Goal: Transaction & Acquisition: Purchase product/service

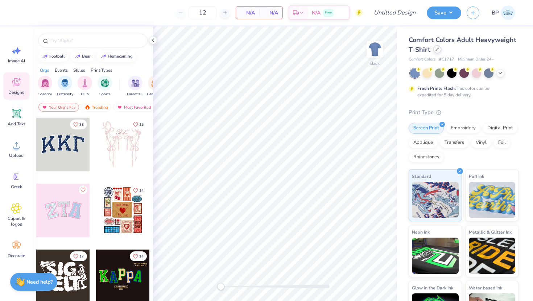
click at [438, 48] on div at bounding box center [438, 49] width 8 height 8
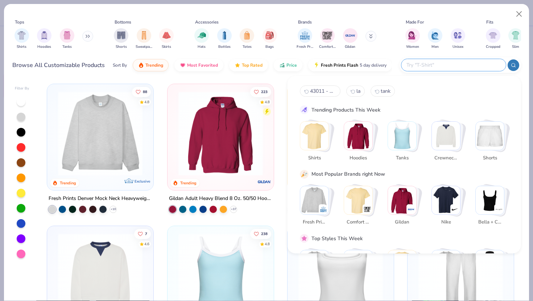
click at [467, 64] on input "text" at bounding box center [453, 65] width 95 height 8
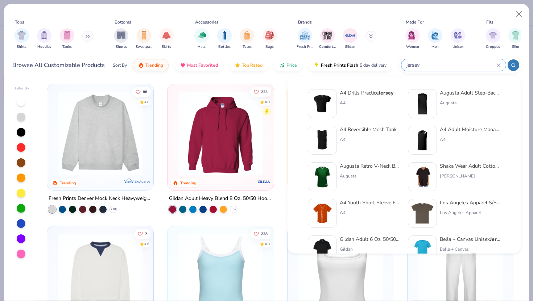
type input "jersey"
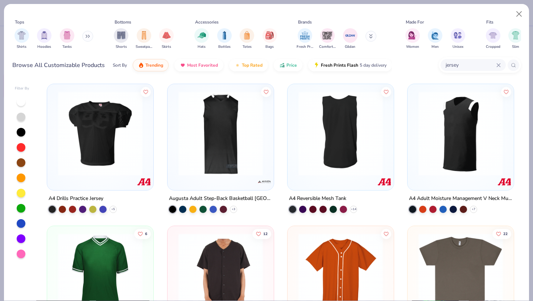
click at [110, 136] on img at bounding box center [100, 133] width 92 height 85
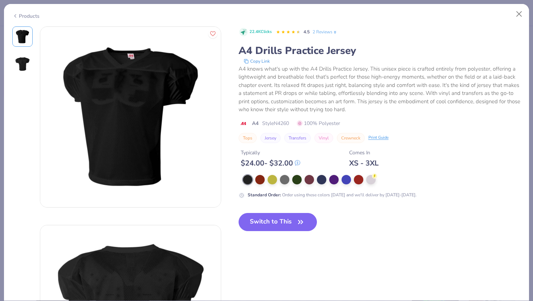
click at [290, 178] on div at bounding box center [382, 179] width 278 height 9
click at [284, 178] on div at bounding box center [284, 179] width 9 height 9
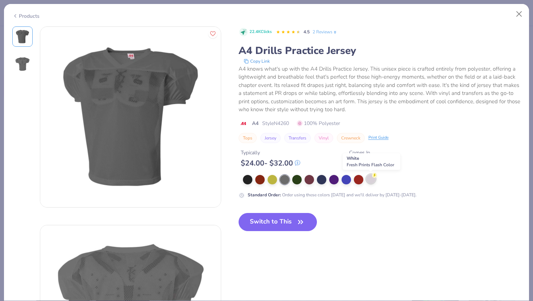
click at [371, 181] on div at bounding box center [370, 179] width 9 height 9
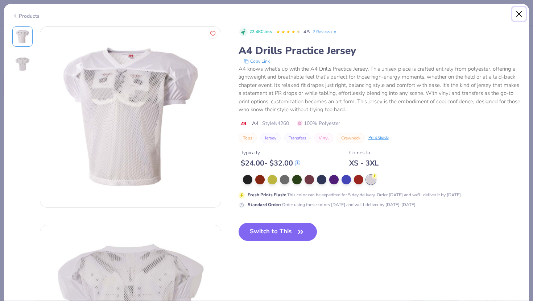
click at [524, 15] on button "Close" at bounding box center [520, 14] width 14 height 14
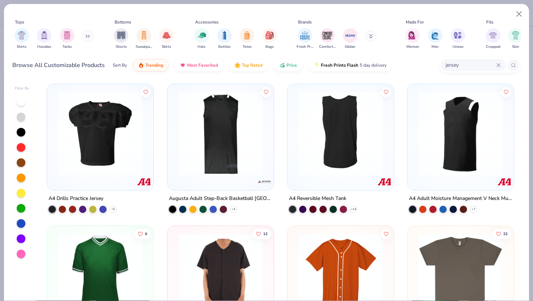
click at [93, 169] on img at bounding box center [100, 133] width 92 height 85
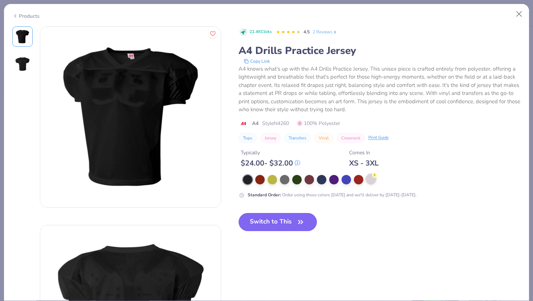
click at [376, 177] on icon at bounding box center [374, 175] width 5 height 5
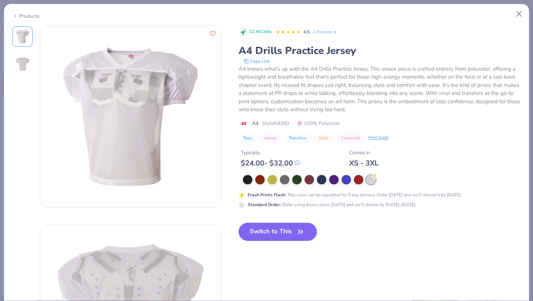
click at [519, 14] on button "Close" at bounding box center [520, 14] width 14 height 14
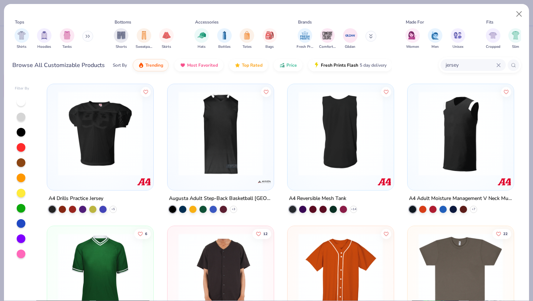
click at [90, 38] on button at bounding box center [87, 36] width 11 height 11
click at [100, 143] on img at bounding box center [100, 133] width 92 height 85
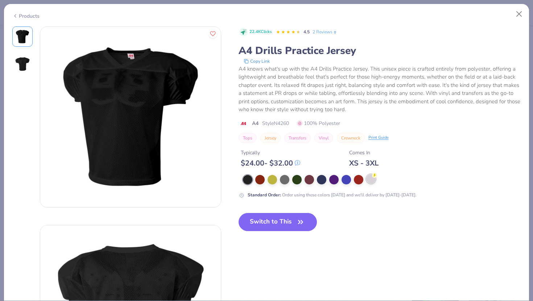
click at [373, 183] on div at bounding box center [370, 179] width 9 height 9
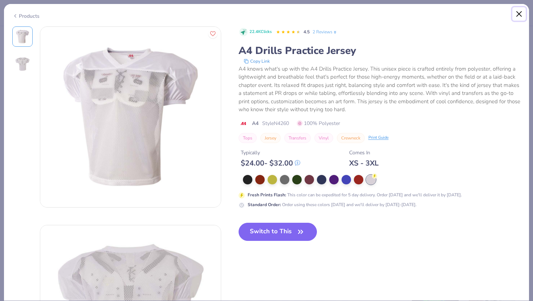
click at [524, 19] on button "Close" at bounding box center [520, 14] width 14 height 14
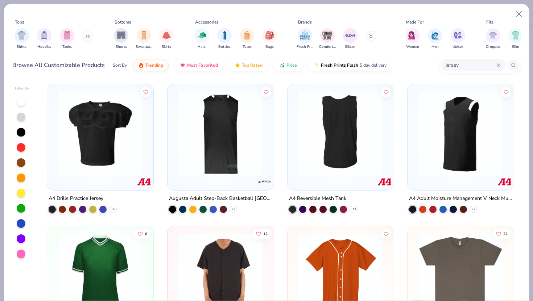
click at [233, 132] on img at bounding box center [221, 133] width 92 height 85
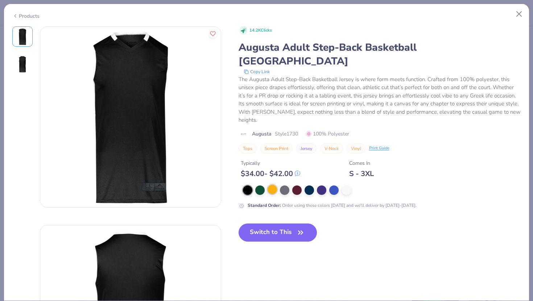
click at [271, 185] on div at bounding box center [272, 189] width 9 height 9
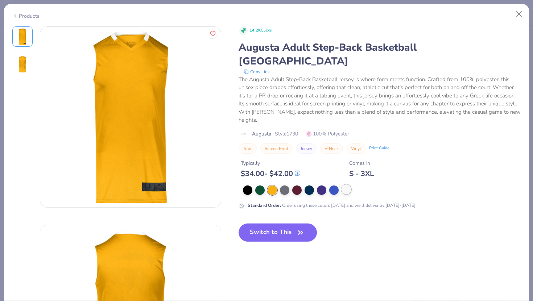
click at [346, 185] on div at bounding box center [346, 189] width 9 height 9
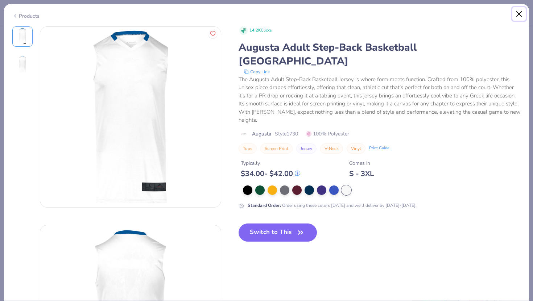
click at [523, 16] on button "Close" at bounding box center [520, 14] width 14 height 14
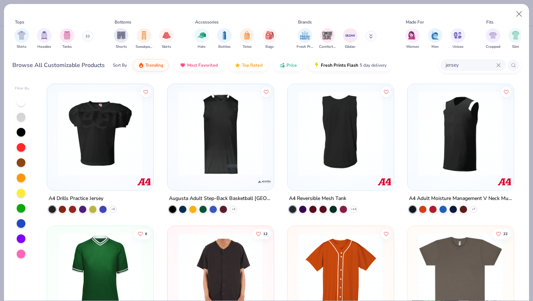
click at [345, 175] on div at bounding box center [340, 135] width 99 height 95
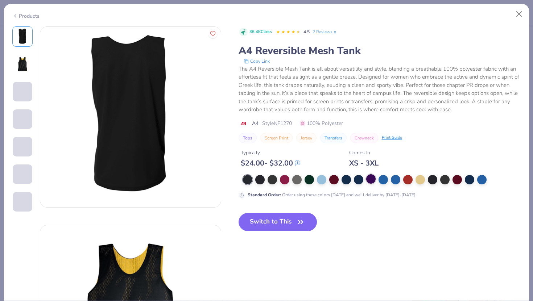
click at [367, 180] on div at bounding box center [370, 179] width 9 height 9
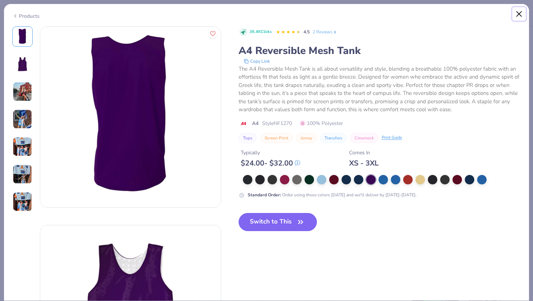
click at [521, 15] on button "Close" at bounding box center [520, 14] width 14 height 14
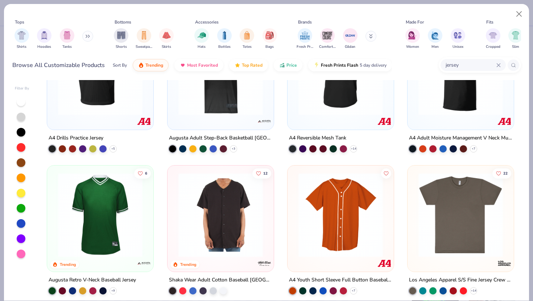
scroll to position [69, 0]
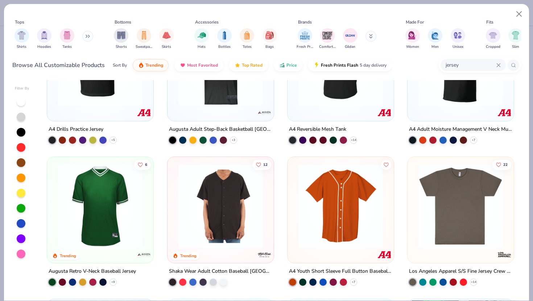
click at [107, 209] on img at bounding box center [100, 206] width 92 height 85
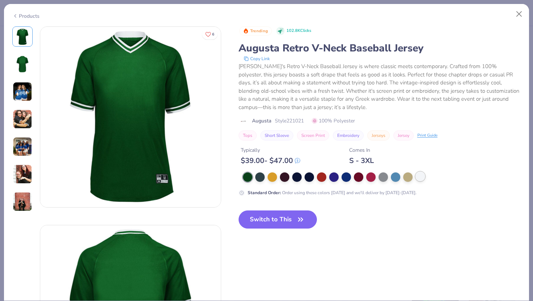
click at [421, 177] on div at bounding box center [420, 176] width 9 height 9
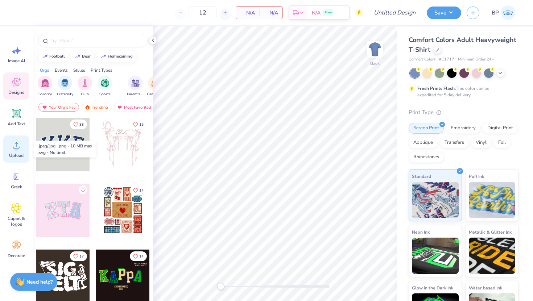
click at [16, 154] on span "Upload" at bounding box center [16, 156] width 15 height 6
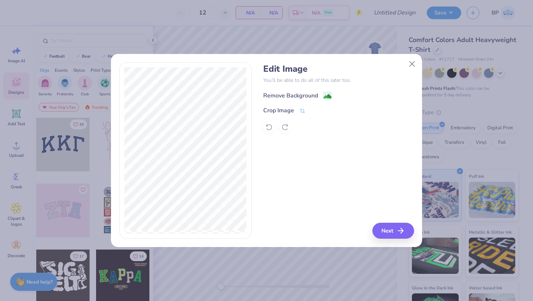
click at [329, 95] on image at bounding box center [328, 97] width 8 height 8
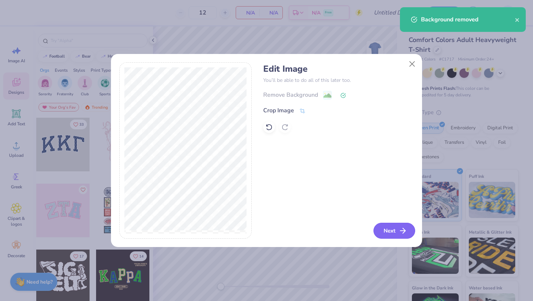
click at [399, 232] on icon "button" at bounding box center [403, 231] width 9 height 9
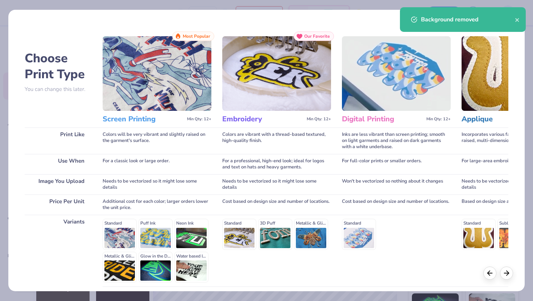
click at [514, 277] on div "Choose Print Type You can change this later. Print Like Use When Image You Uplo…" at bounding box center [266, 151] width 517 height 282
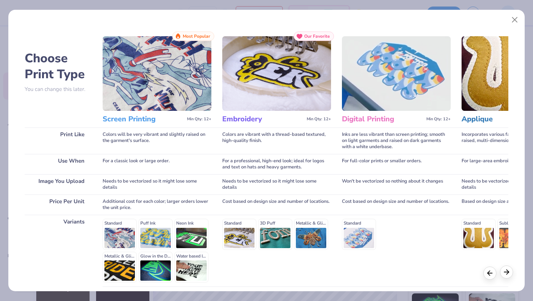
click at [512, 275] on div at bounding box center [506, 272] width 13 height 13
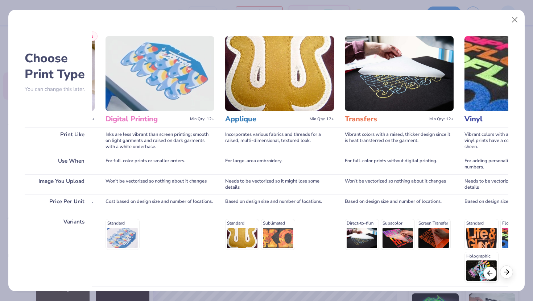
scroll to position [0, 242]
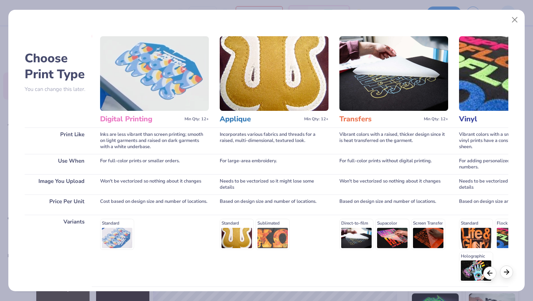
click at [507, 278] on div at bounding box center [506, 272] width 13 height 13
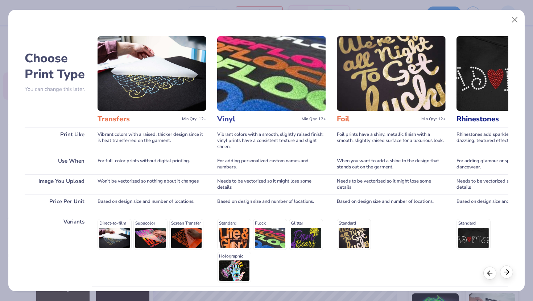
click at [507, 278] on div at bounding box center [506, 272] width 13 height 13
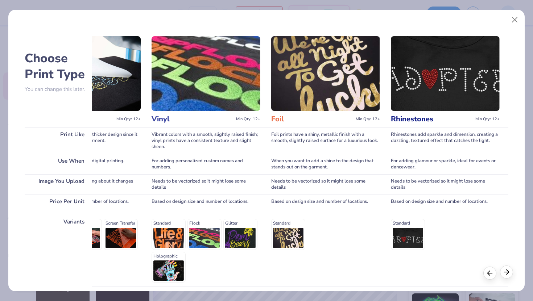
scroll to position [0, 552]
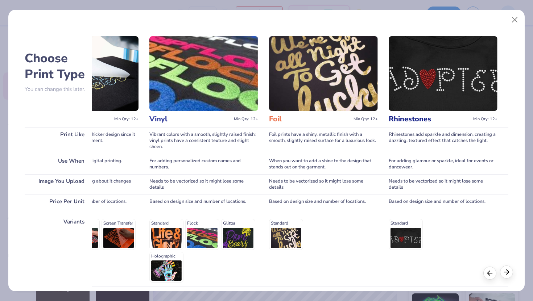
click at [508, 273] on icon at bounding box center [507, 272] width 8 height 8
click at [508, 274] on polyline at bounding box center [508, 272] width 2 height 5
click at [487, 280] on div "Standard" at bounding box center [443, 251] width 109 height 72
click at [488, 277] on div at bounding box center [490, 272] width 13 height 13
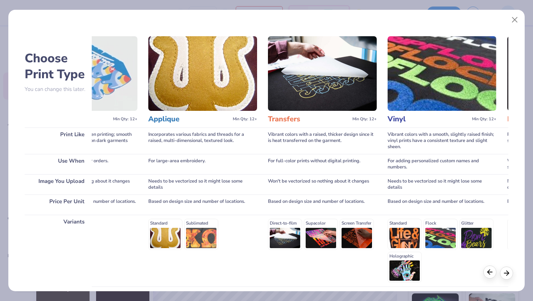
click at [491, 273] on icon at bounding box center [490, 272] width 8 height 8
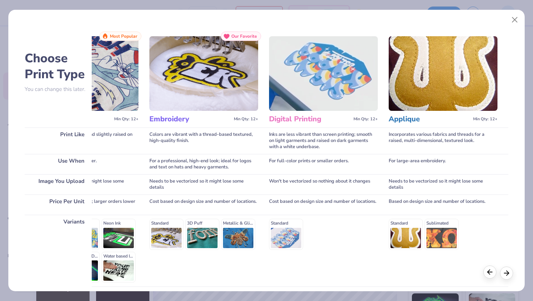
click at [491, 273] on icon at bounding box center [490, 272] width 8 height 8
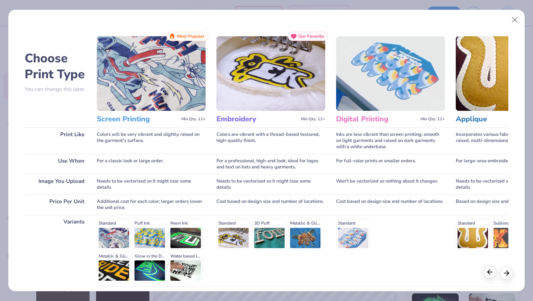
scroll to position [0, 0]
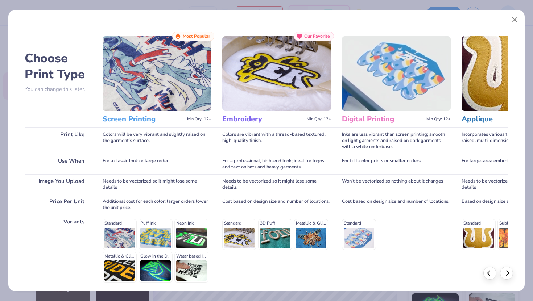
click at [144, 119] on h3 "Screen Printing" at bounding box center [144, 119] width 82 height 9
click at [183, 87] on img at bounding box center [157, 73] width 109 height 75
click at [192, 38] on span "Most Popular" at bounding box center [197, 36] width 28 height 5
click at [514, 21] on button "Close" at bounding box center [515, 20] width 14 height 14
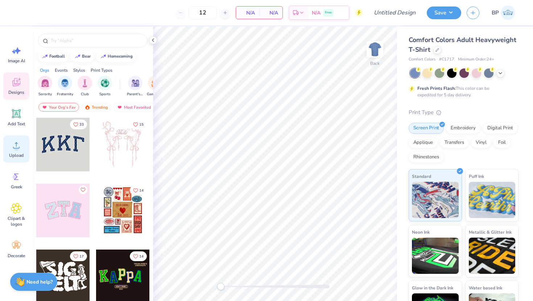
click at [22, 156] on span "Upload" at bounding box center [16, 156] width 15 height 6
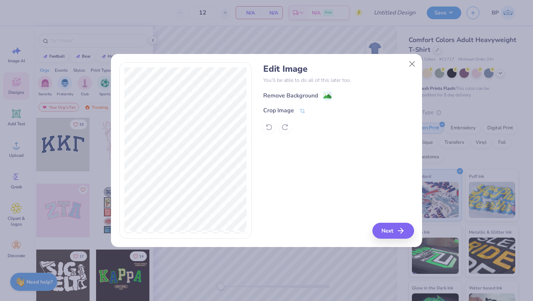
click at [305, 97] on div "Remove Background" at bounding box center [290, 95] width 55 height 9
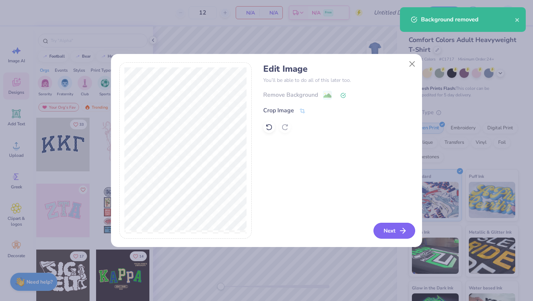
click at [402, 232] on icon "button" at bounding box center [403, 231] width 9 height 9
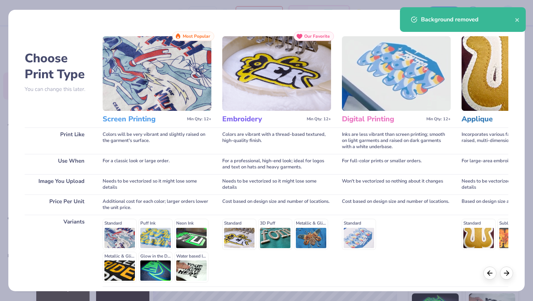
click at [125, 111] on img at bounding box center [157, 73] width 109 height 75
click at [131, 120] on h3 "Screen Printing" at bounding box center [144, 119] width 82 height 9
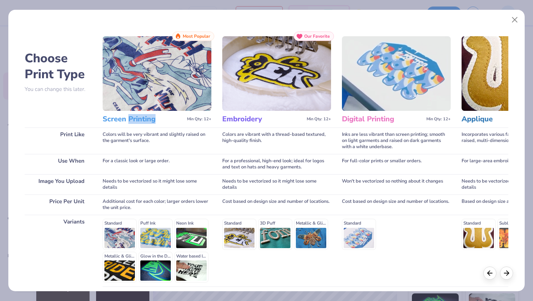
click at [155, 64] on img at bounding box center [157, 73] width 109 height 75
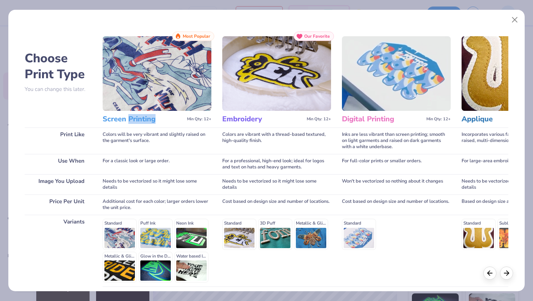
click at [155, 64] on img at bounding box center [157, 73] width 109 height 75
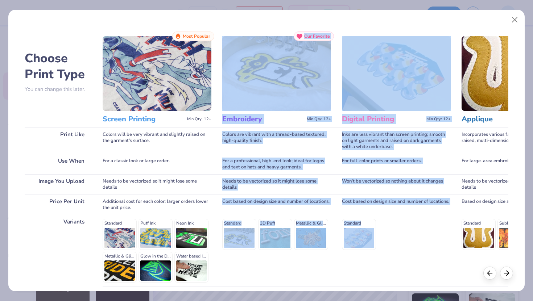
drag, startPoint x: 451, startPoint y: 218, endPoint x: 330, endPoint y: 79, distance: 183.9
click at [331, 81] on div "Choose Print Type You can change this later. Print Like Use When Image You Uplo…" at bounding box center [267, 181] width 484 height 299
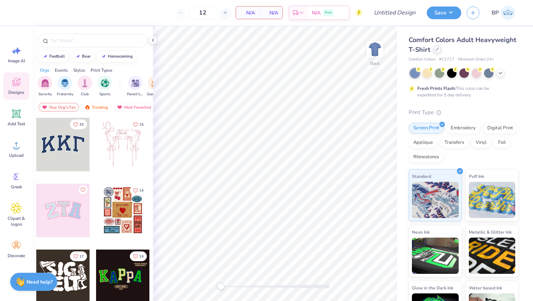
click at [437, 49] on icon at bounding box center [438, 50] width 4 height 4
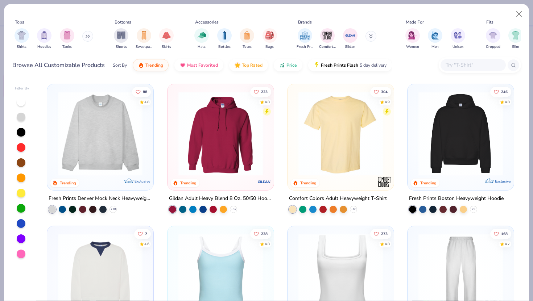
click at [471, 61] on div at bounding box center [473, 65] width 65 height 12
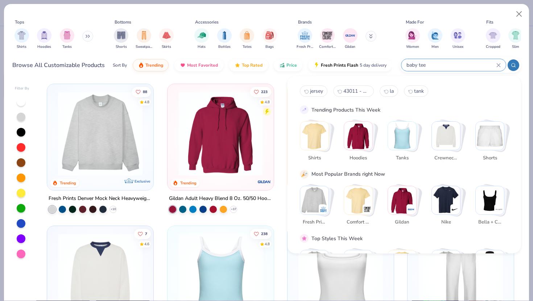
type input "baby tee"
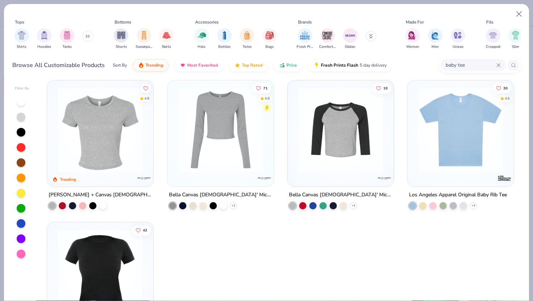
scroll to position [7, 0]
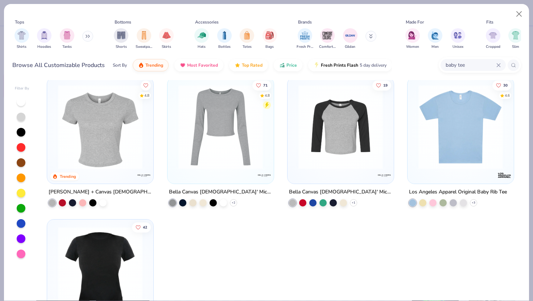
click at [103, 147] on img at bounding box center [100, 127] width 92 height 85
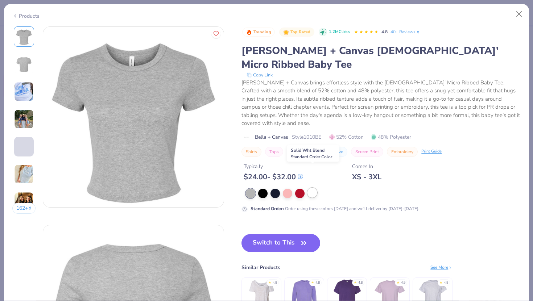
click at [315, 188] on div at bounding box center [312, 192] width 9 height 9
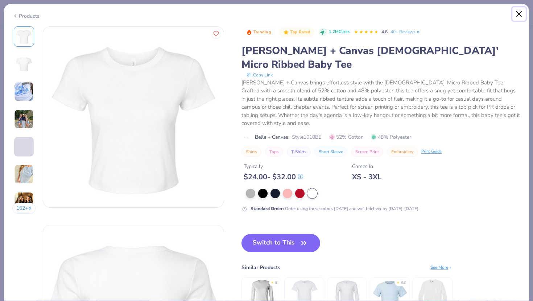
click at [520, 17] on button "Close" at bounding box center [520, 14] width 14 height 14
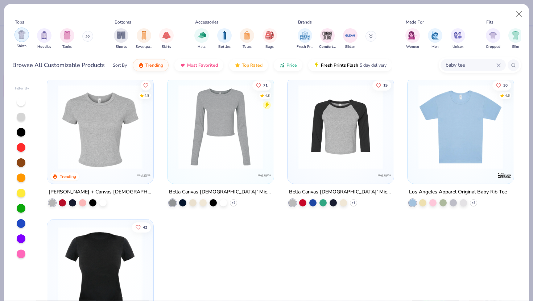
click at [21, 37] on img "filter for Shirts" at bounding box center [21, 34] width 8 height 8
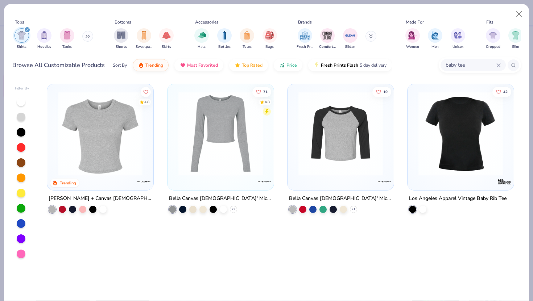
click at [499, 66] on icon at bounding box center [499, 65] width 4 height 4
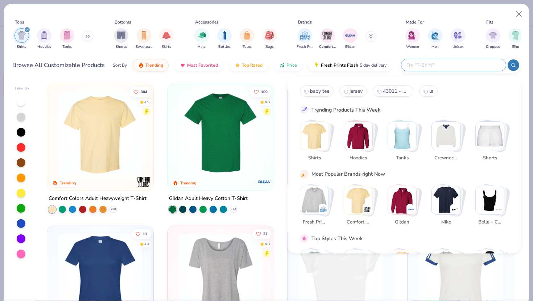
scroll to position [3, 0]
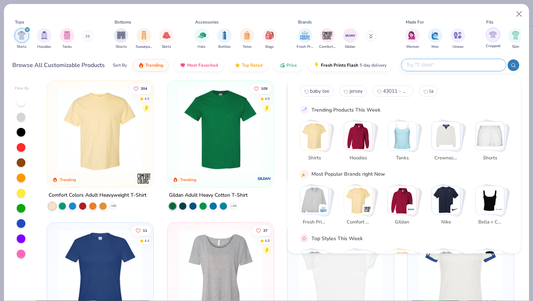
click at [493, 38] on img "filter for Cropped" at bounding box center [493, 34] width 8 height 8
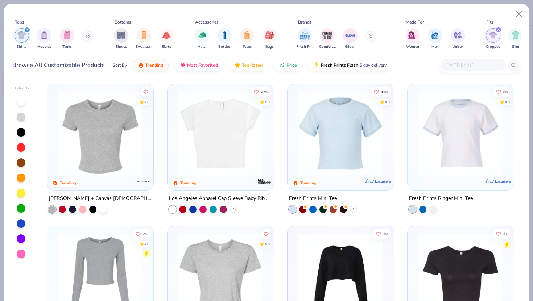
click at [337, 161] on img at bounding box center [341, 133] width 92 height 85
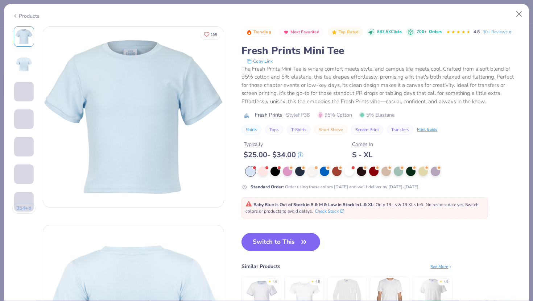
click at [307, 171] on div at bounding box center [383, 171] width 275 height 9
click at [312, 171] on div at bounding box center [312, 170] width 9 height 9
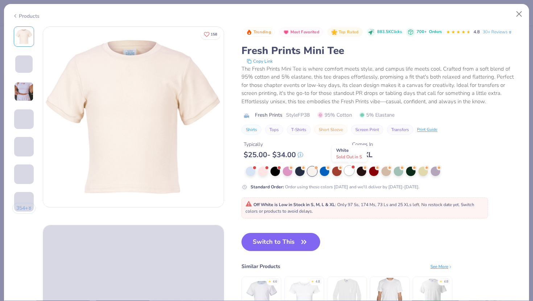
click at [352, 173] on div at bounding box center [349, 170] width 9 height 9
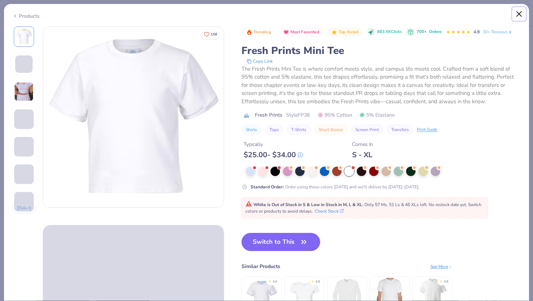
click at [520, 11] on button "Close" at bounding box center [520, 14] width 14 height 14
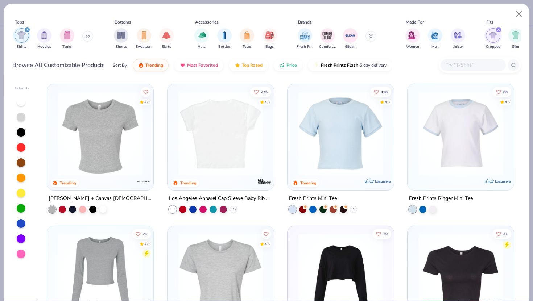
click at [222, 158] on img at bounding box center [221, 133] width 92 height 85
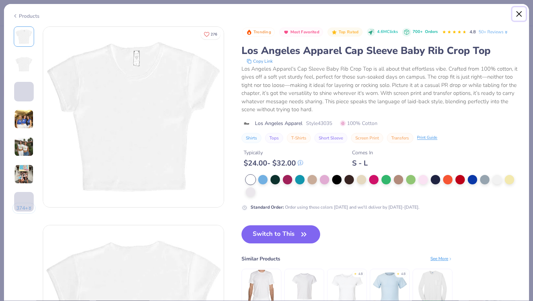
click at [521, 16] on button "Close" at bounding box center [520, 14] width 14 height 14
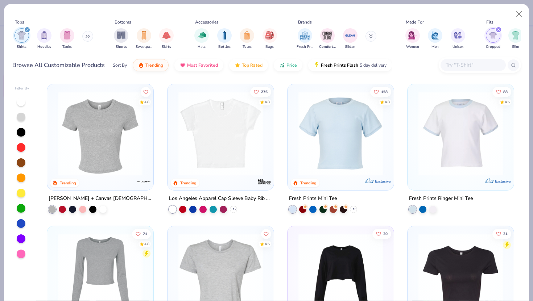
click at [119, 122] on img at bounding box center [100, 133] width 92 height 85
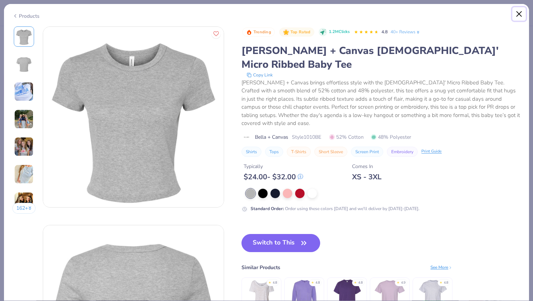
click at [517, 12] on button "Close" at bounding box center [520, 14] width 14 height 14
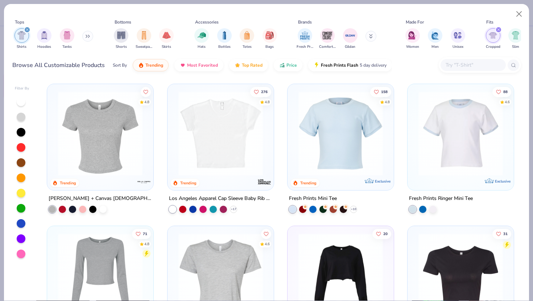
click at [212, 167] on img at bounding box center [221, 133] width 92 height 85
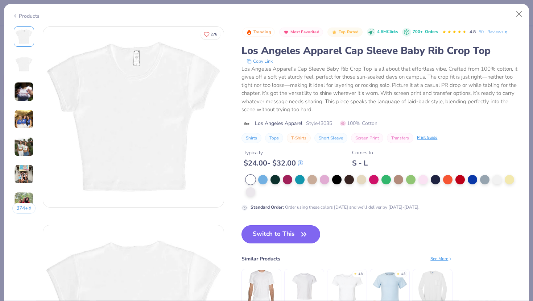
click at [279, 241] on button "Switch to This" at bounding box center [281, 235] width 79 height 18
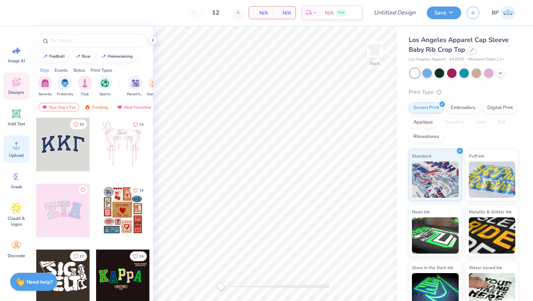
click at [15, 144] on icon at bounding box center [16, 145] width 11 height 11
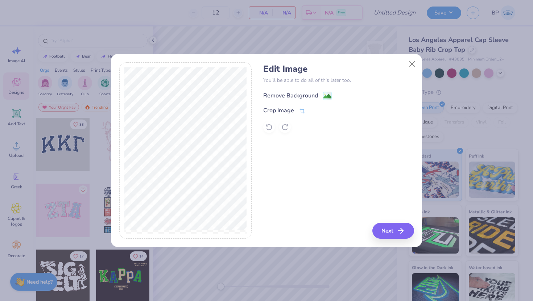
click at [314, 94] on div "Remove Background" at bounding box center [290, 95] width 55 height 9
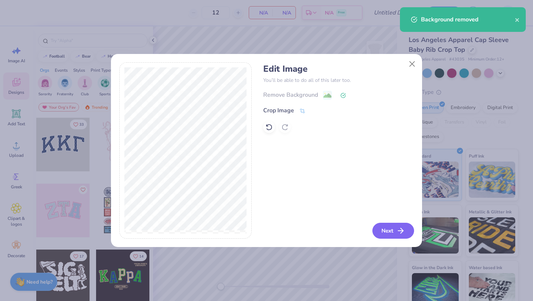
click at [410, 231] on button "Next" at bounding box center [394, 231] width 42 height 16
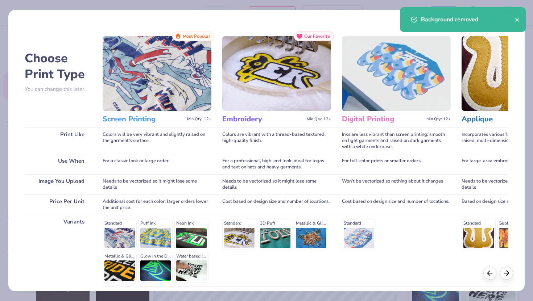
click at [143, 121] on h3 "Screen Printing" at bounding box center [144, 119] width 82 height 9
click at [150, 85] on img at bounding box center [157, 73] width 109 height 75
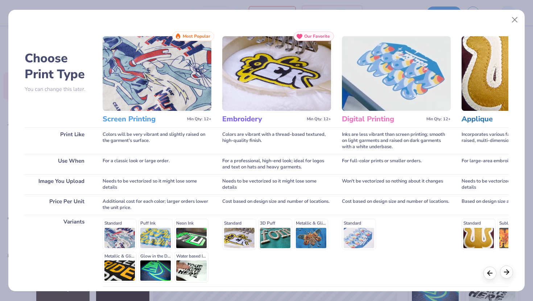
click at [510, 274] on icon at bounding box center [507, 272] width 8 height 8
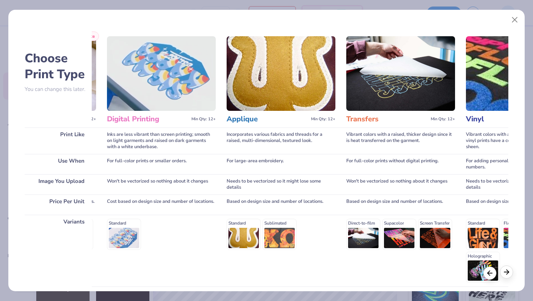
click at [510, 274] on icon at bounding box center [507, 272] width 8 height 8
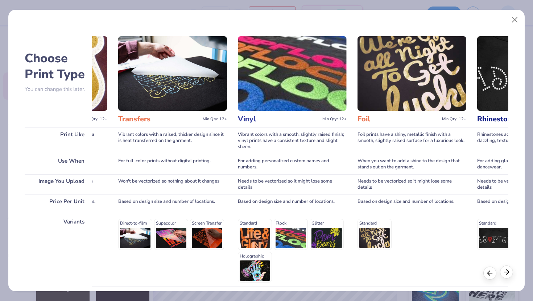
click at [510, 274] on icon at bounding box center [507, 272] width 8 height 8
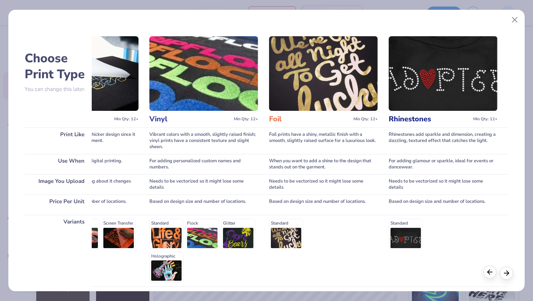
click at [489, 273] on icon at bounding box center [490, 272] width 8 height 8
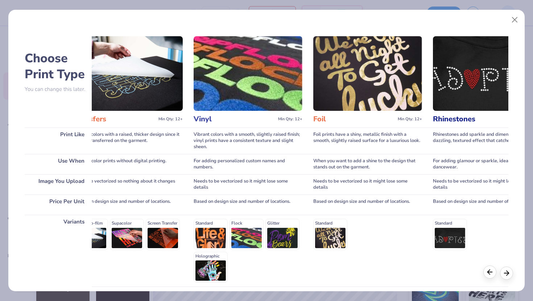
click at [489, 273] on icon at bounding box center [490, 272] width 8 height 8
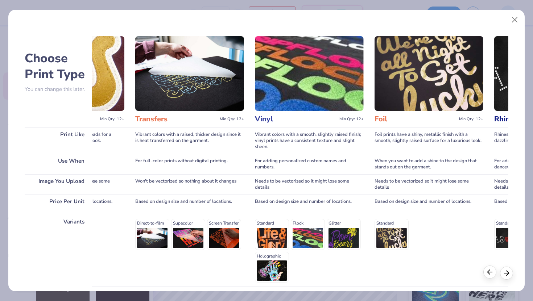
click at [489, 273] on icon at bounding box center [490, 272] width 8 height 8
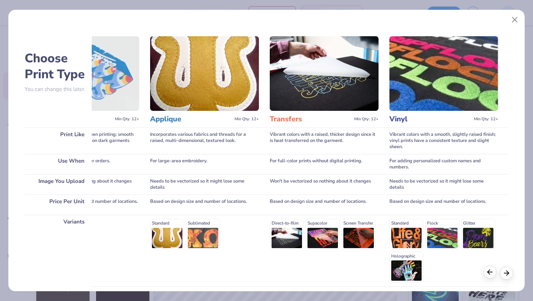
click at [489, 273] on icon at bounding box center [490, 272] width 8 height 8
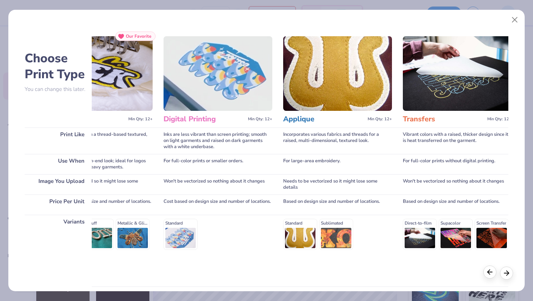
click at [489, 273] on icon at bounding box center [490, 272] width 8 height 8
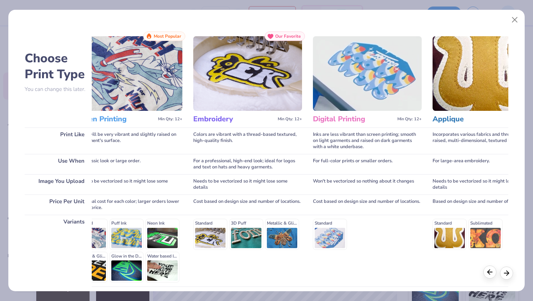
click at [489, 273] on icon at bounding box center [490, 272] width 8 height 8
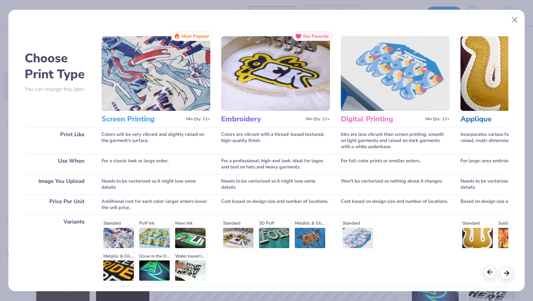
click at [489, 273] on icon at bounding box center [490, 272] width 8 height 8
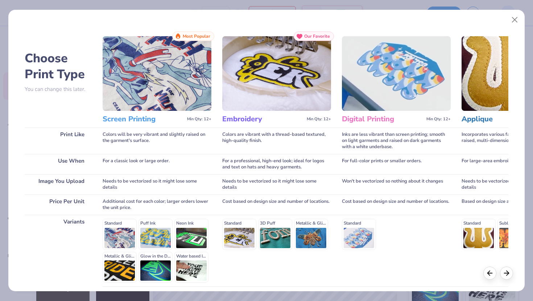
click at [139, 123] on h3 "Screen Printing" at bounding box center [144, 119] width 82 height 9
click at [149, 91] on img at bounding box center [157, 73] width 109 height 75
click at [197, 40] on div "Most Popular" at bounding box center [193, 36] width 42 height 9
click at [173, 148] on div "Colors will be very vibrant and slightly raised on the garment's surface." at bounding box center [157, 141] width 109 height 26
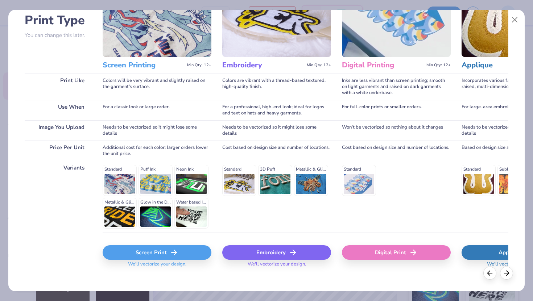
scroll to position [57, 0]
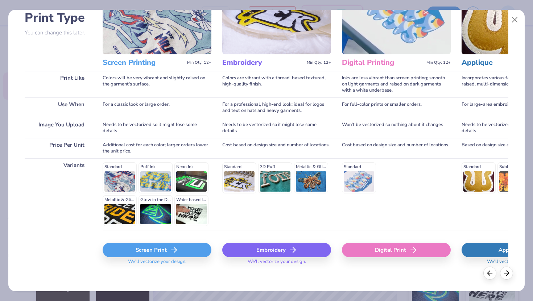
click at [119, 180] on div "Standard Puff Ink Neon Ink Metallic & Glitter Ink Glow in the Dark Ink Water ba…" at bounding box center [157, 195] width 109 height 64
click at [150, 251] on div "Screen Print" at bounding box center [157, 250] width 109 height 15
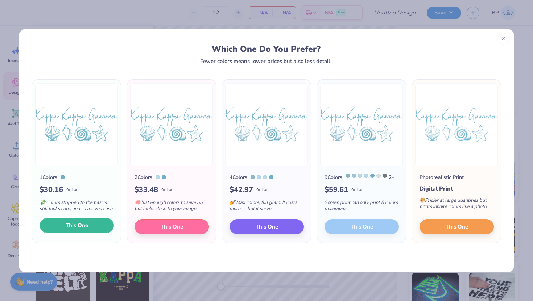
click at [98, 226] on button "This One" at bounding box center [77, 225] width 74 height 15
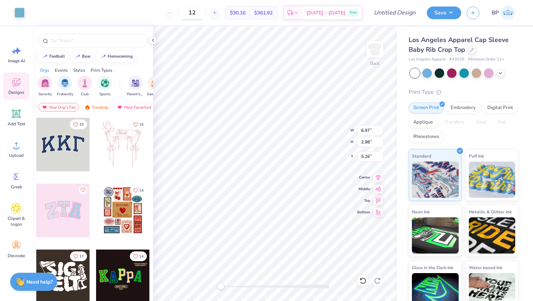
click at [206, 12] on input "12" at bounding box center [192, 12] width 28 height 13
type input "1"
type input "75"
